Goal: Information Seeking & Learning: Find specific fact

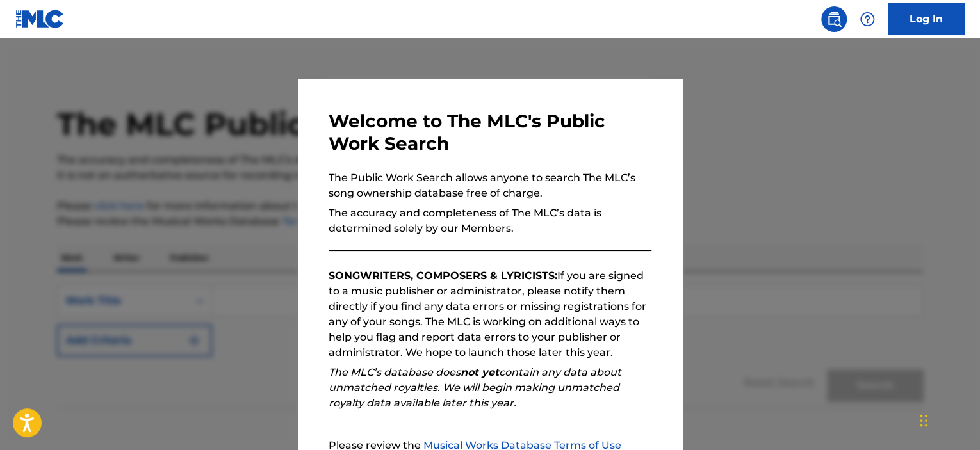
click at [443, 220] on p "The accuracy and completeness of The MLC’s data is determined solely by our Mem…" at bounding box center [490, 221] width 323 height 31
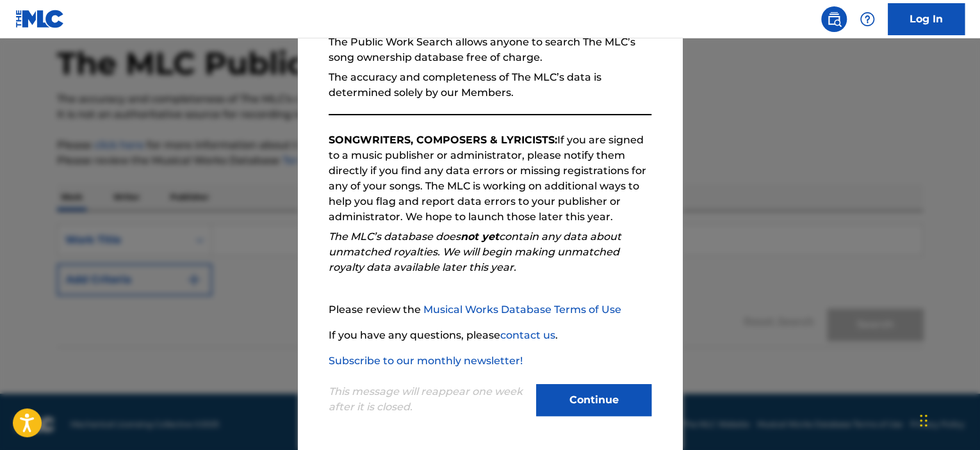
scroll to position [64, 0]
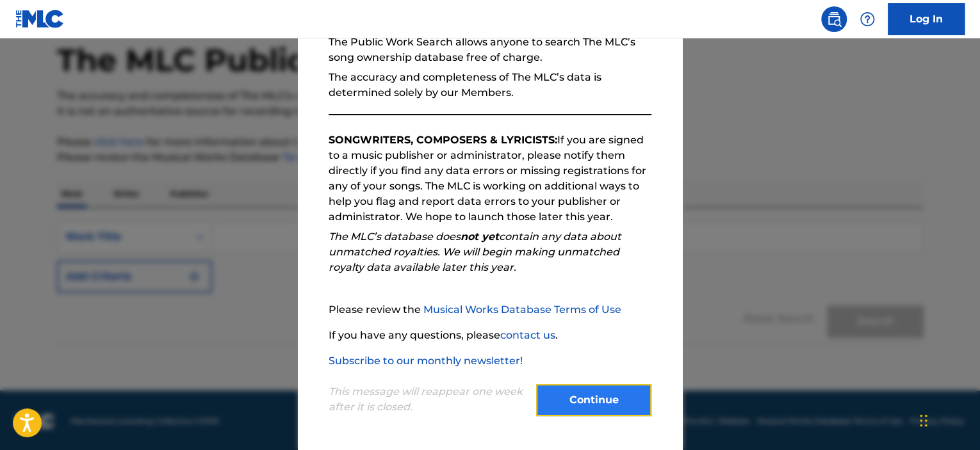
click at [559, 405] on button "Continue" at bounding box center [593, 400] width 115 height 32
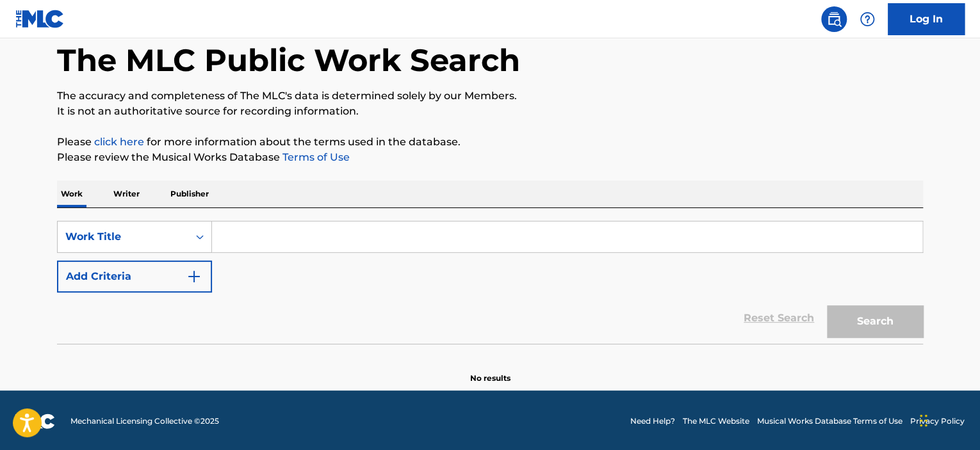
click at [268, 242] on input "Search Form" at bounding box center [567, 237] width 711 height 31
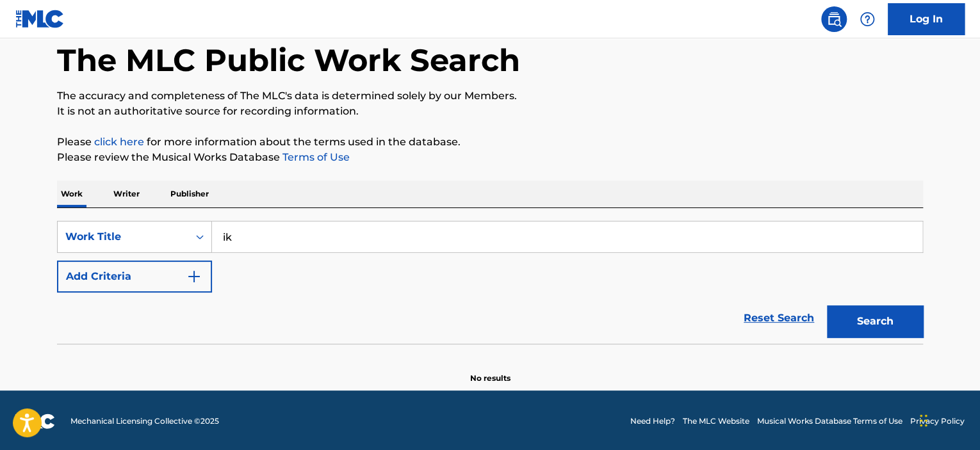
type input "i"
type input "IKAAL"
click at [827, 306] on button "Search" at bounding box center [875, 322] width 96 height 32
click at [903, 325] on button "Search" at bounding box center [875, 322] width 96 height 32
click at [144, 193] on div "Work Writer Publisher" at bounding box center [490, 194] width 866 height 27
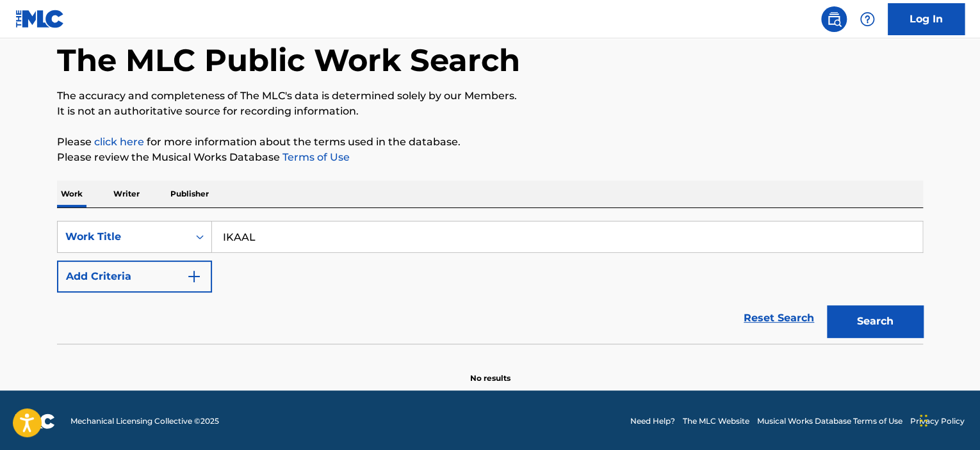
click at [133, 191] on p "Writer" at bounding box center [127, 194] width 34 height 27
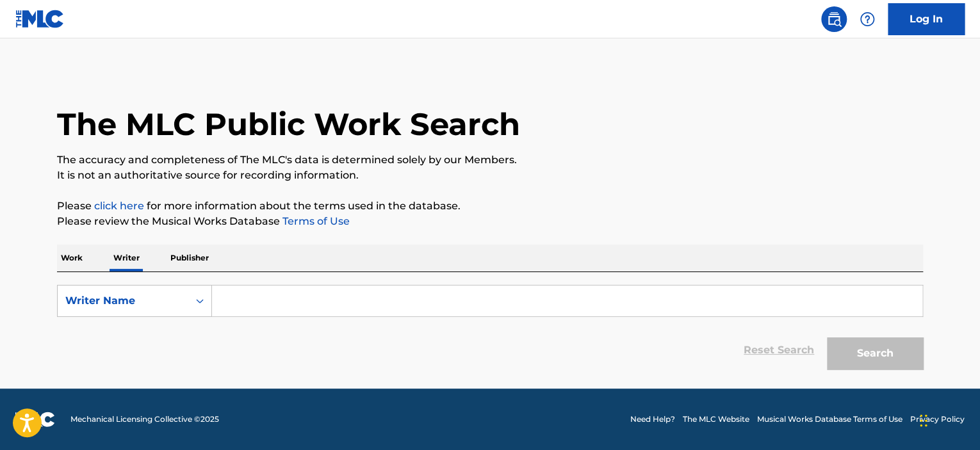
click at [227, 303] on input "Search Form" at bounding box center [567, 301] width 711 height 31
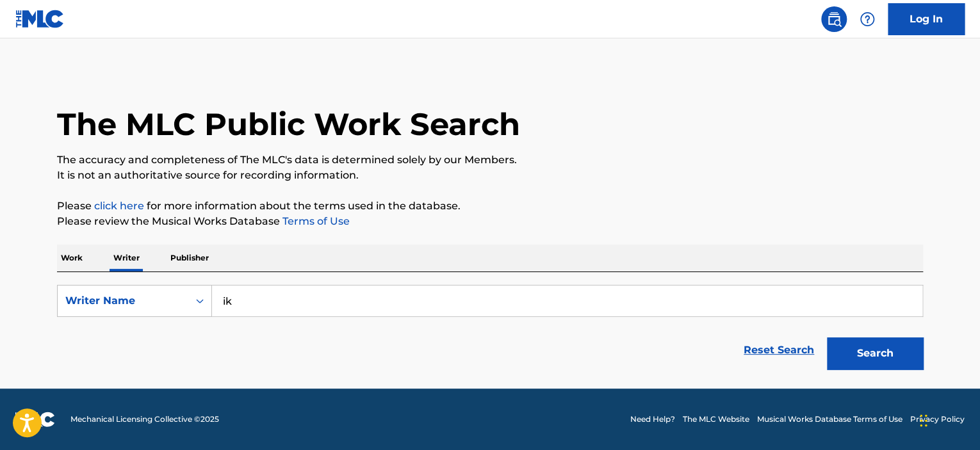
type input "i"
type input "IKAAL"
click at [879, 365] on button "Search" at bounding box center [875, 354] width 96 height 32
click at [182, 252] on p "Publisher" at bounding box center [190, 258] width 46 height 27
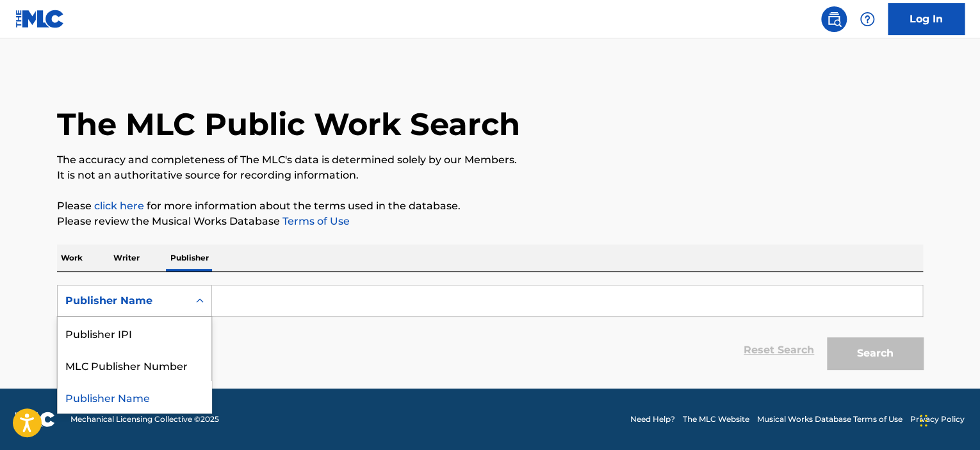
click at [183, 296] on div "Publisher Name" at bounding box center [123, 301] width 131 height 24
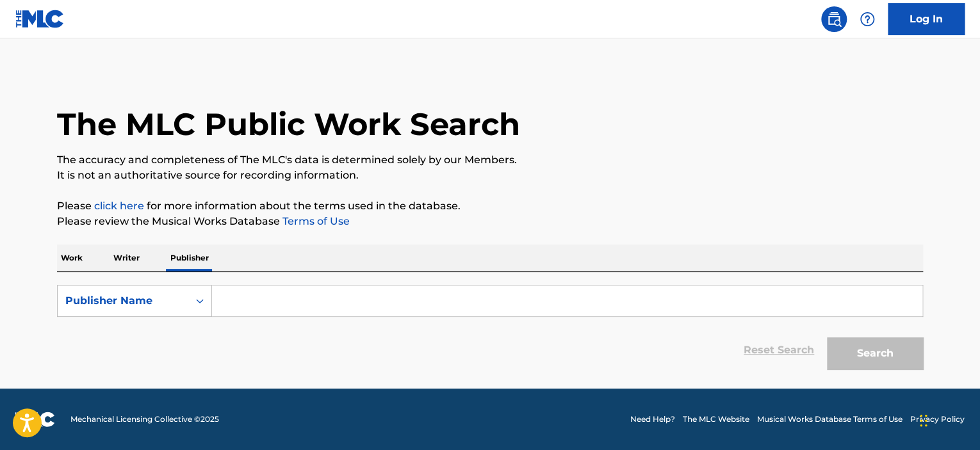
drag, startPoint x: 67, startPoint y: 279, endPoint x: 56, endPoint y: 259, distance: 21.8
click at [65, 278] on div "SearchWithCriteriaeee2c00c-1ca1-4f15-b4ea-17ac645eba1d Publisher Name Reset Sea…" at bounding box center [490, 324] width 866 height 104
click at [56, 259] on div "The MLC Public Work Search The accuracy and completeness of The MLC's data is d…" at bounding box center [490, 223] width 897 height 306
click at [69, 261] on p "Work" at bounding box center [71, 258] width 29 height 27
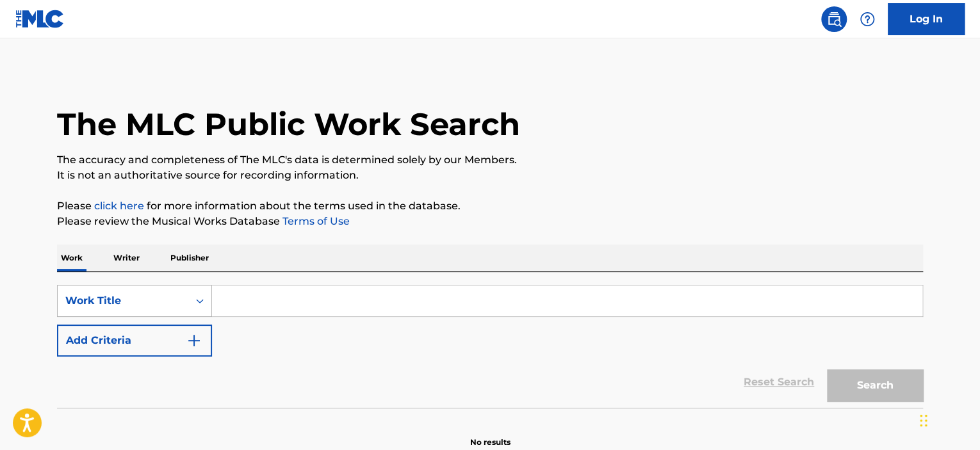
scroll to position [59, 0]
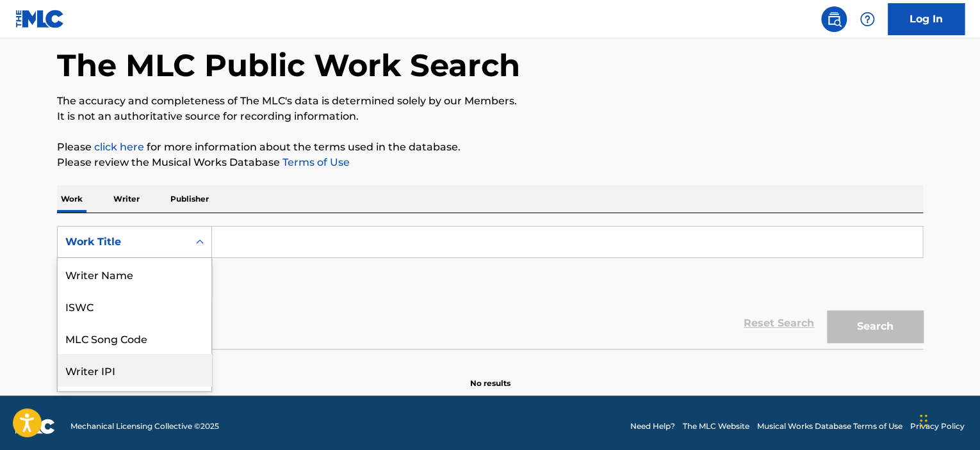
click at [106, 258] on div "8 results available. Use Up and Down to choose options, press Enter to select t…" at bounding box center [134, 242] width 155 height 32
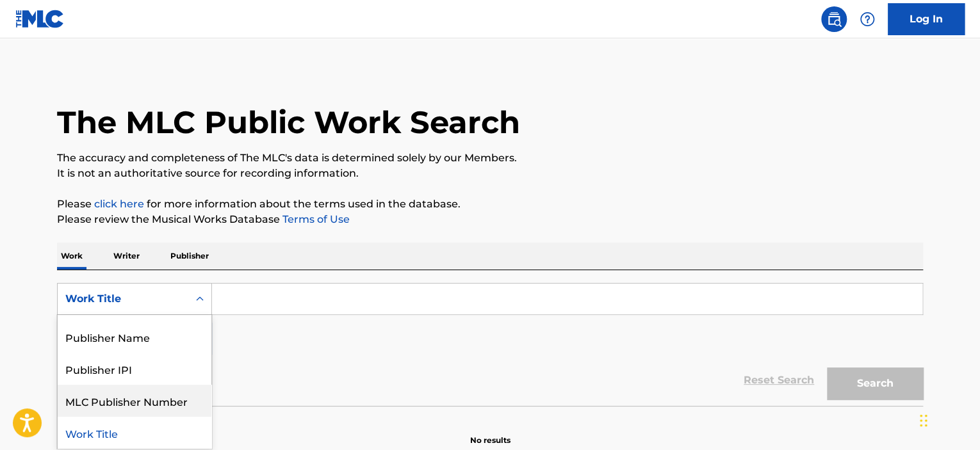
scroll to position [0, 0]
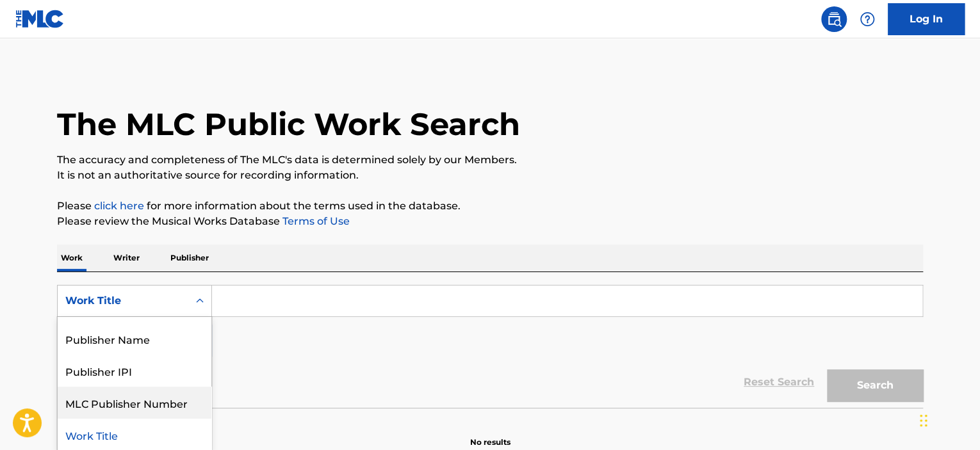
click at [286, 320] on div "SearchWithCriteriac5694f75-45e1-493e-9972-3451d6f7d1d8 8 results available. Use…" at bounding box center [490, 321] width 866 height 72
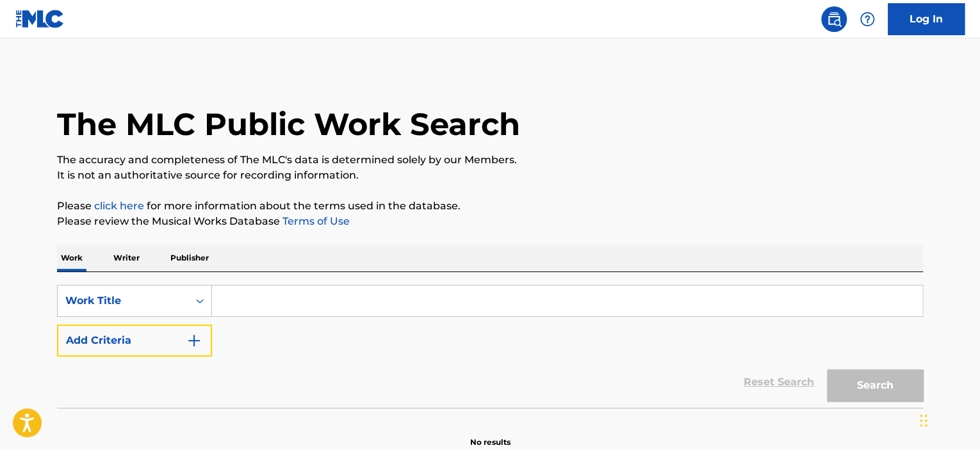
drag, startPoint x: 110, startPoint y: 331, endPoint x: 148, endPoint y: 363, distance: 50.0
click at [148, 363] on form "SearchWithCriteriac5694f75-45e1-493e-9972-3451d6f7d1d8 Work Title Add Criteria …" at bounding box center [490, 346] width 866 height 123
click at [133, 351] on button "Add Criteria" at bounding box center [134, 341] width 155 height 32
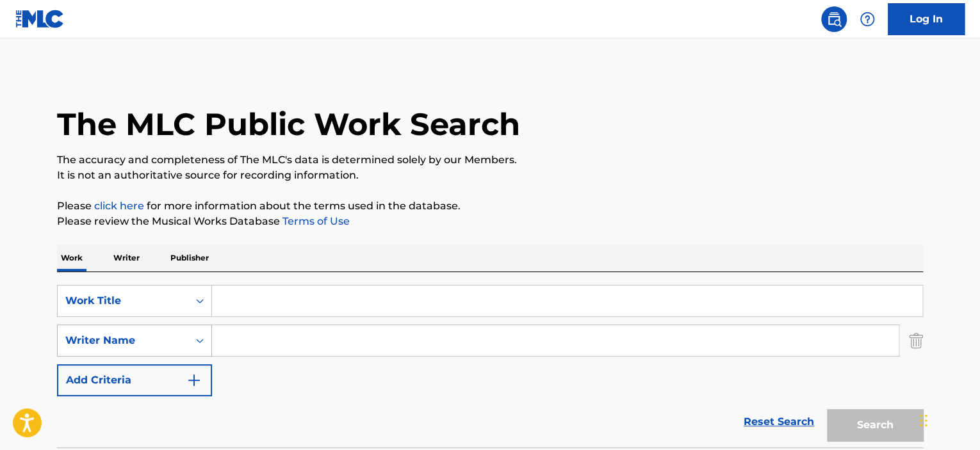
scroll to position [67, 0]
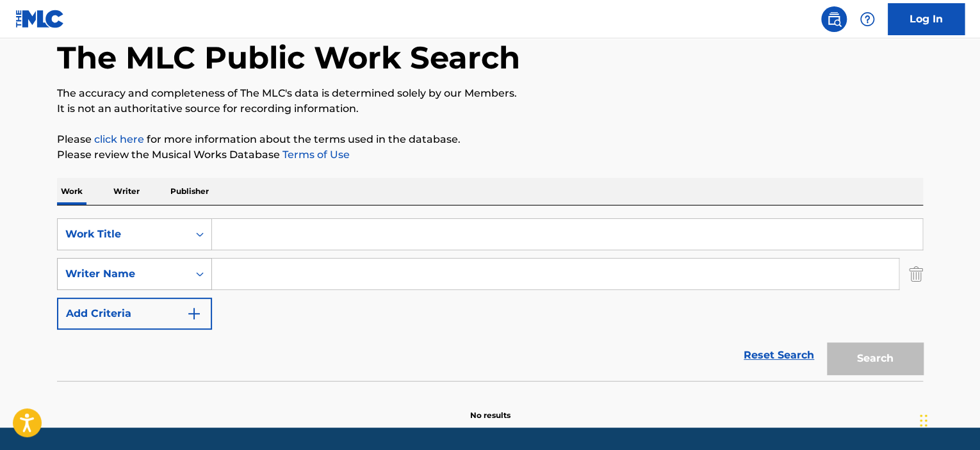
click at [169, 290] on div "Writer Name" at bounding box center [134, 274] width 155 height 32
click at [245, 352] on div "Reset Search Search" at bounding box center [490, 355] width 866 height 51
click at [216, 240] on input "Search Form" at bounding box center [567, 234] width 711 height 31
type input "4 AM"
click at [299, 286] on input "Search Form" at bounding box center [555, 274] width 687 height 31
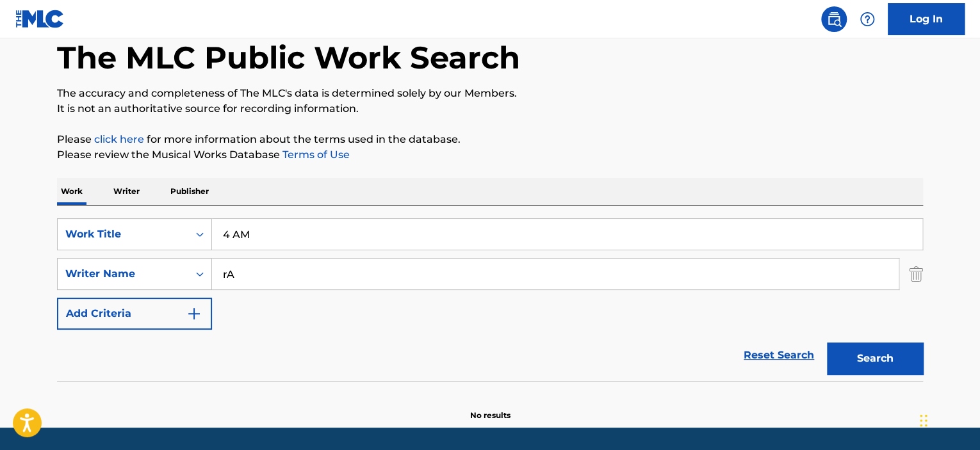
type input "r"
click at [827, 343] on button "Search" at bounding box center [875, 359] width 96 height 32
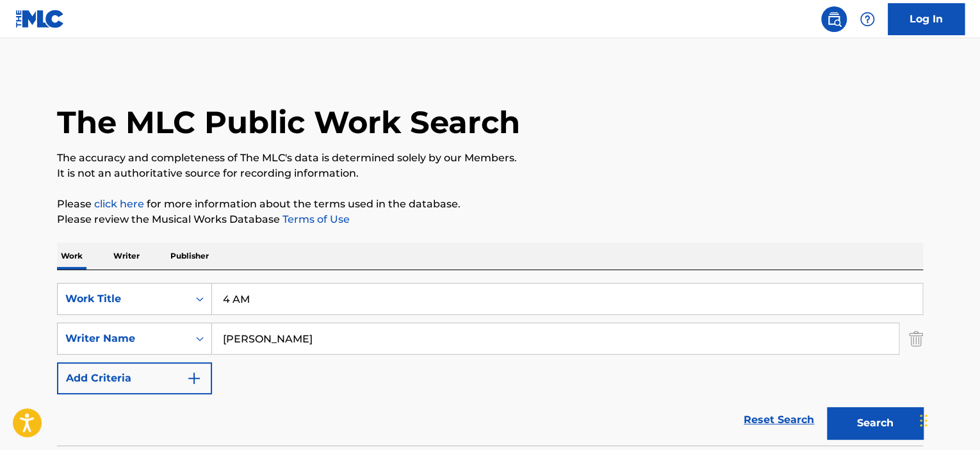
scroll to position [0, 0]
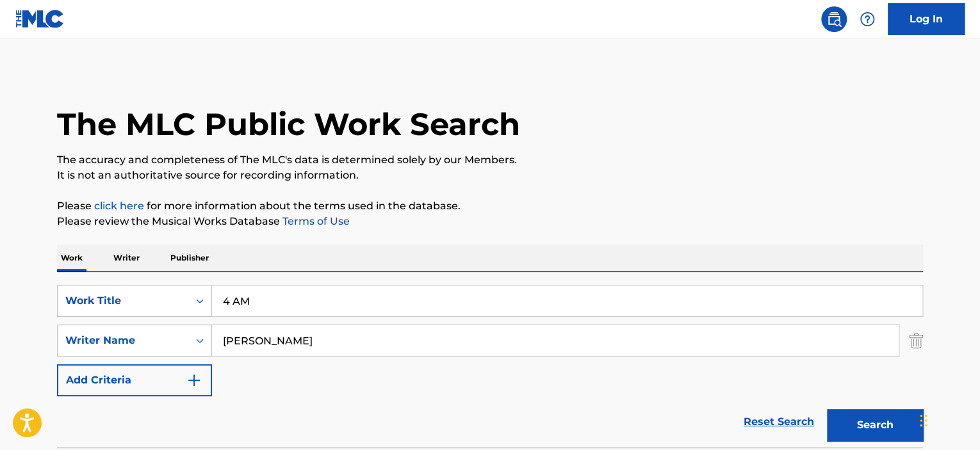
drag, startPoint x: 323, startPoint y: 333, endPoint x: 259, endPoint y: 349, distance: 66.0
click at [259, 349] on input "[PERSON_NAME]" at bounding box center [555, 340] width 687 height 31
click at [827, 409] on button "Search" at bounding box center [875, 425] width 96 height 32
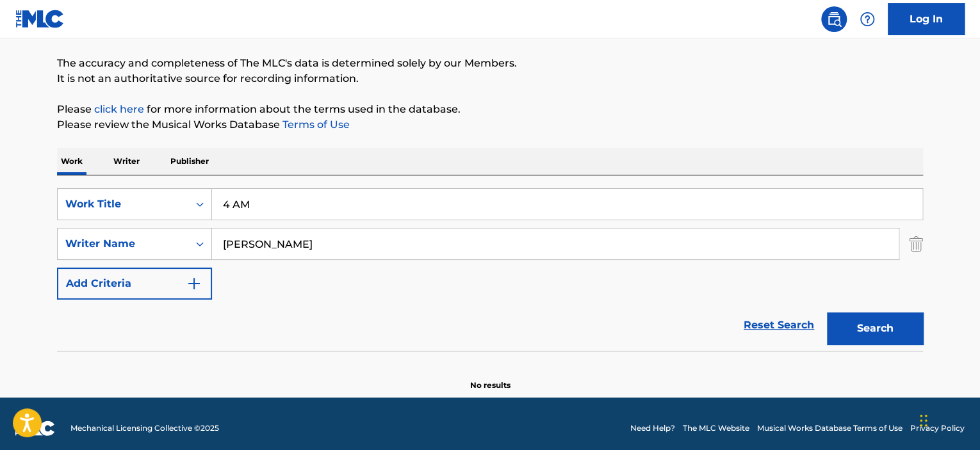
scroll to position [105, 0]
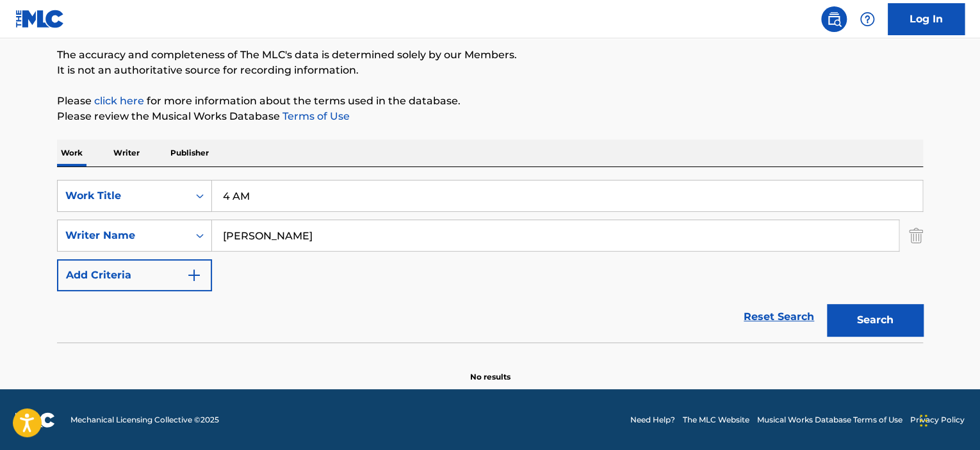
drag, startPoint x: 334, startPoint y: 248, endPoint x: 258, endPoint y: 252, distance: 76.4
click at [258, 252] on div "SearchWithCriteriac5694f75-45e1-493e-9972-3451d6f7d1d8 Work Title 4 AM SearchWi…" at bounding box center [490, 235] width 866 height 111
type input "[PERSON_NAME]"
click at [856, 308] on button "Search" at bounding box center [875, 320] width 96 height 32
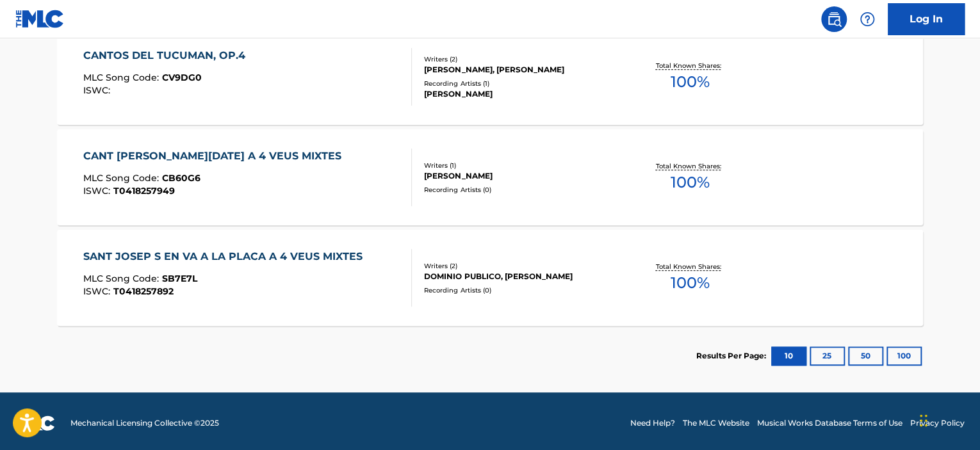
scroll to position [548, 0]
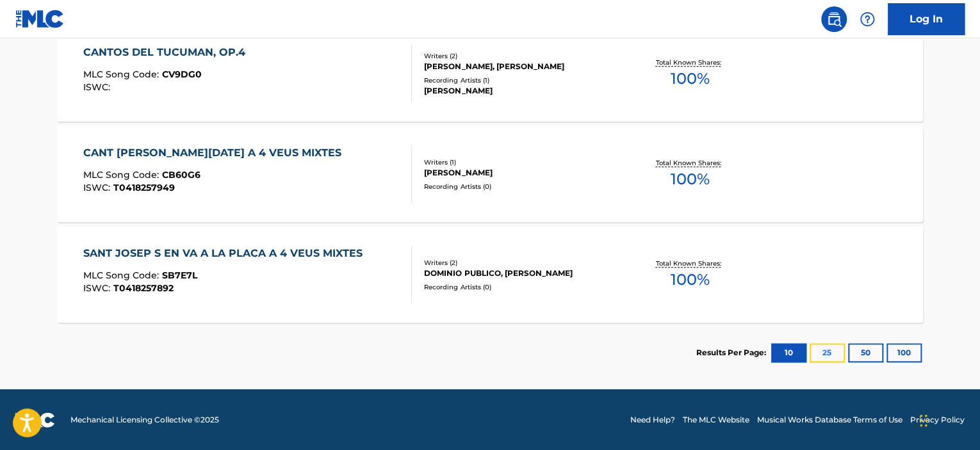
click at [825, 359] on button "25" at bounding box center [827, 352] width 35 height 19
click at [856, 352] on button "50" at bounding box center [865, 352] width 35 height 19
click at [921, 350] on section "Results Per Page: 10 25 50 100" at bounding box center [809, 352] width 227 height 19
click at [917, 350] on button "100" at bounding box center [904, 352] width 35 height 19
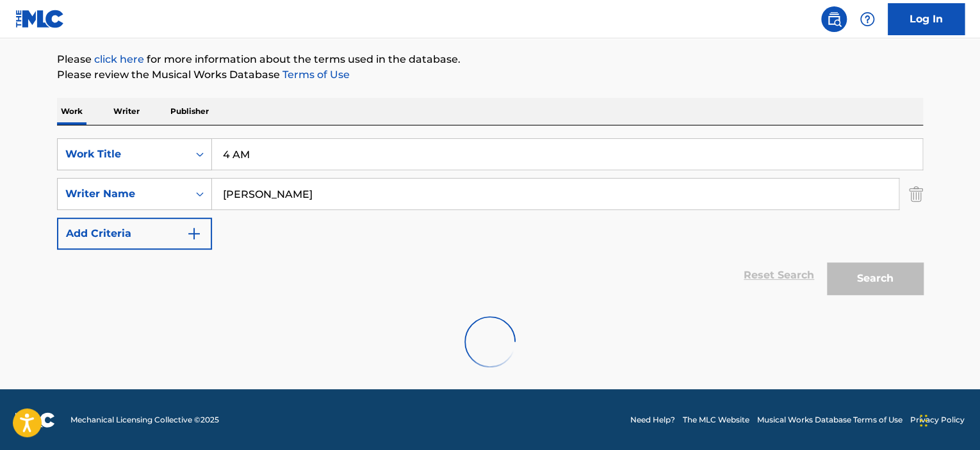
click at [911, 350] on div at bounding box center [490, 342] width 866 height 82
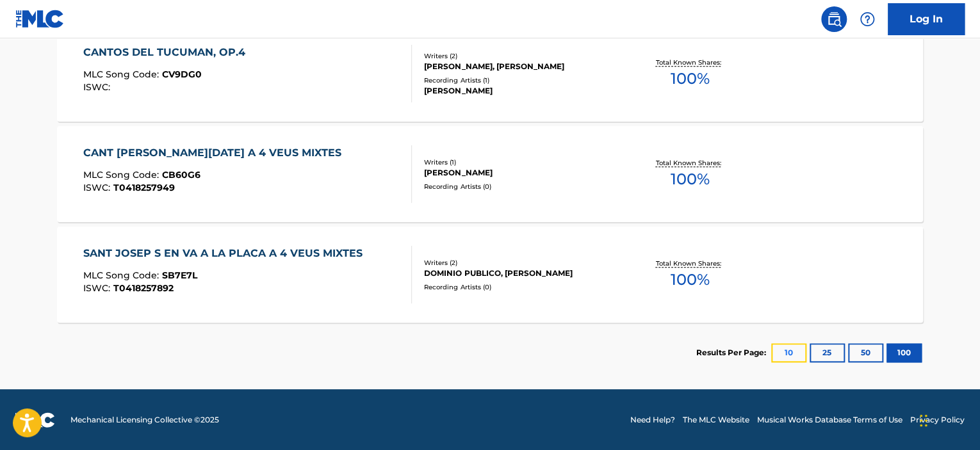
click at [781, 356] on button "10" at bounding box center [788, 352] width 35 height 19
